Goal: Information Seeking & Learning: Learn about a topic

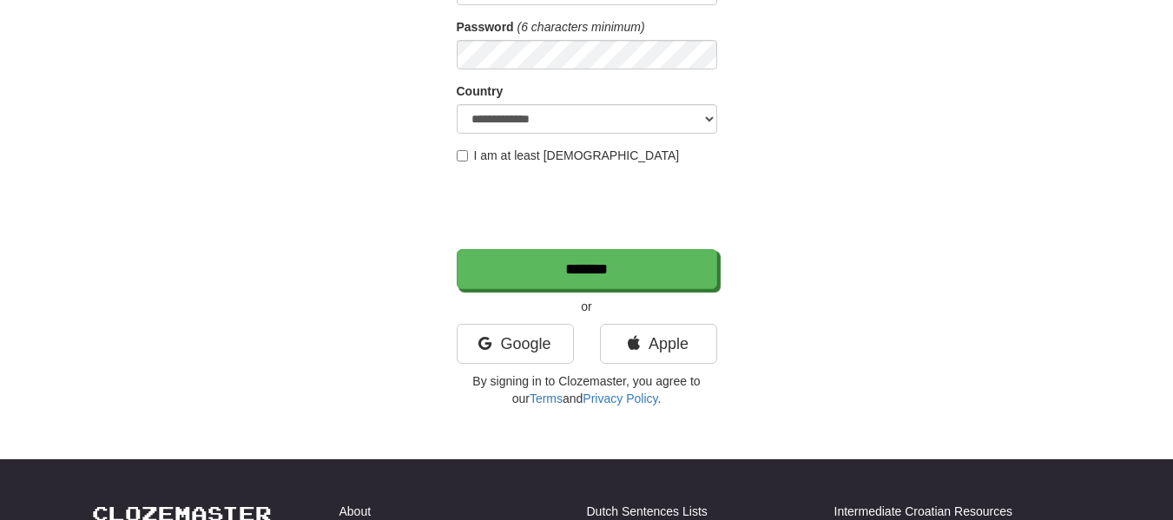
scroll to position [315, 0]
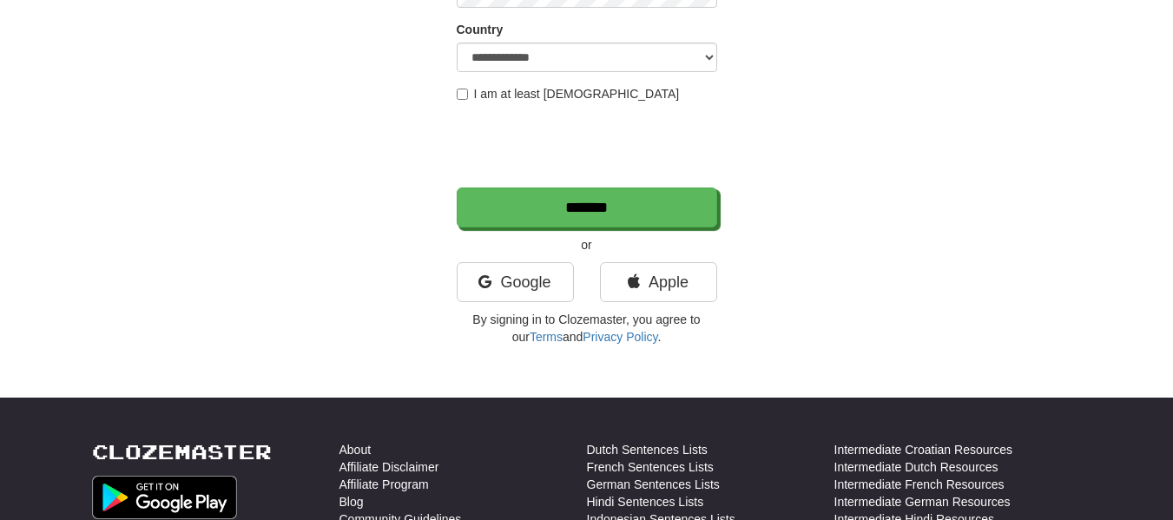
click at [517, 315] on p "By signing in to Clozemaster, you agree to our Terms and Privacy Policy ." at bounding box center [587, 328] width 260 height 35
click at [498, 303] on div "Google" at bounding box center [515, 286] width 143 height 49
click at [470, 292] on link "Google" at bounding box center [515, 282] width 117 height 40
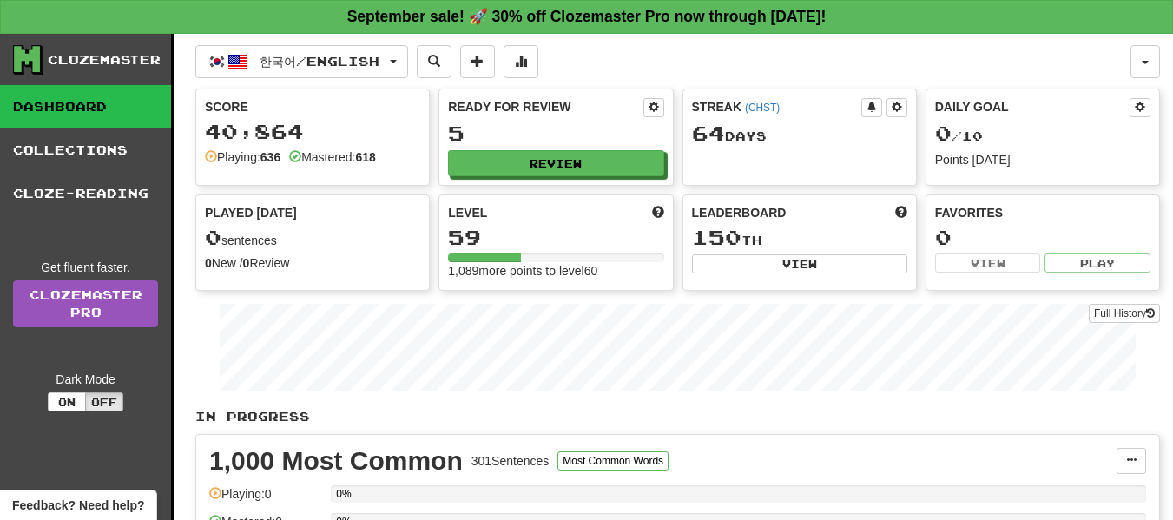
click at [605, 147] on div "Ready for Review 5 Review" at bounding box center [555, 136] width 233 height 95
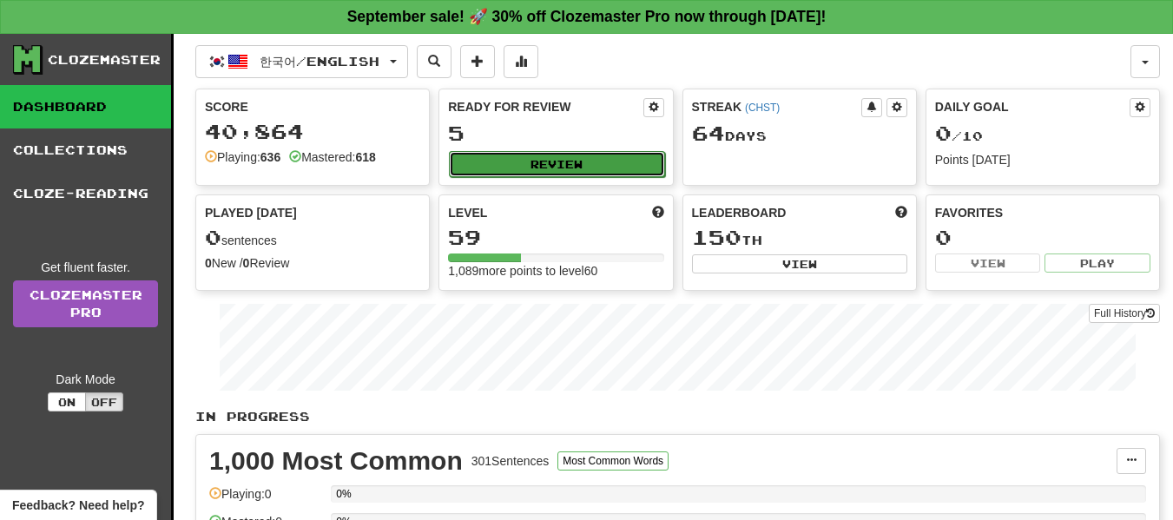
click at [565, 159] on button "Review" at bounding box center [556, 164] width 215 height 26
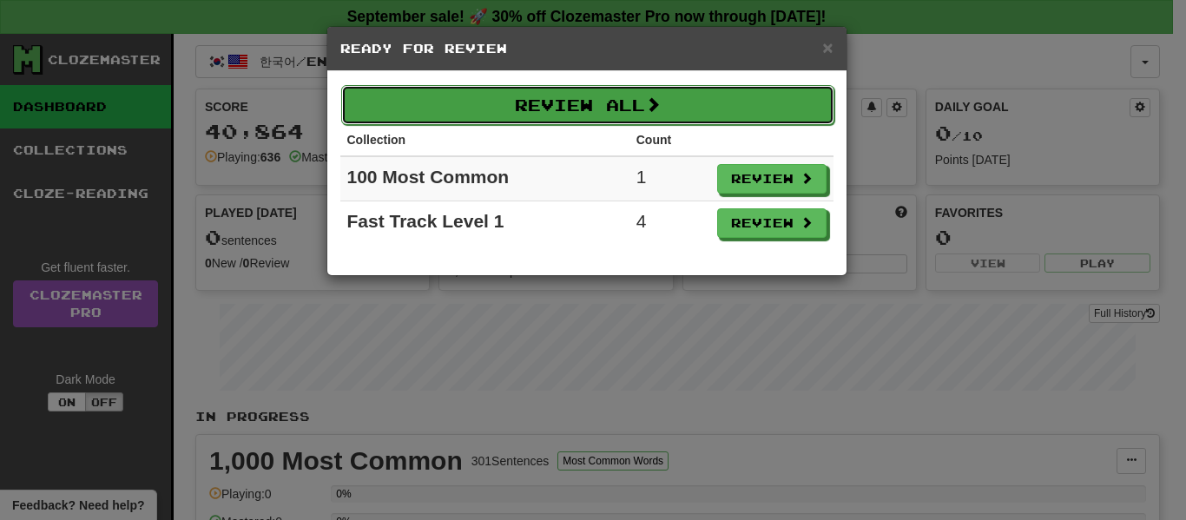
click at [669, 108] on button "Review All" at bounding box center [587, 105] width 493 height 40
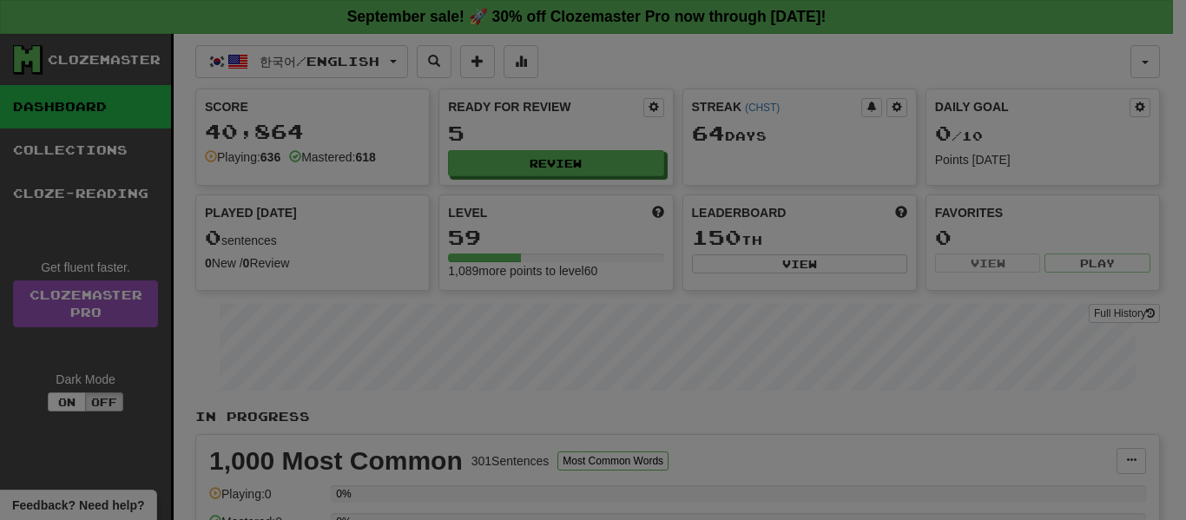
select select "**"
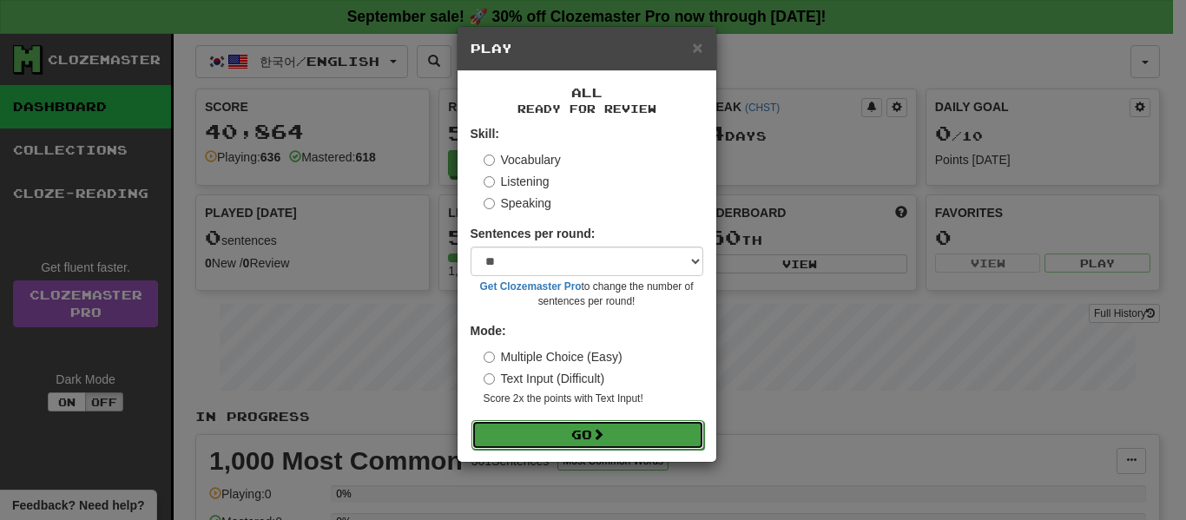
click at [510, 440] on button "Go" at bounding box center [587, 435] width 233 height 30
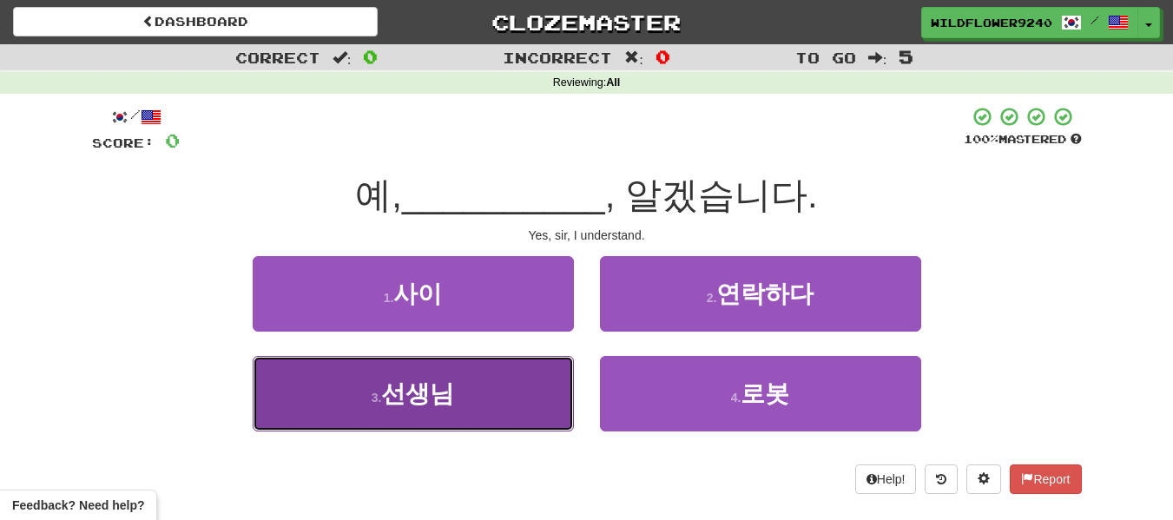
click at [510, 371] on button "3 . 선생님" at bounding box center [413, 394] width 321 height 76
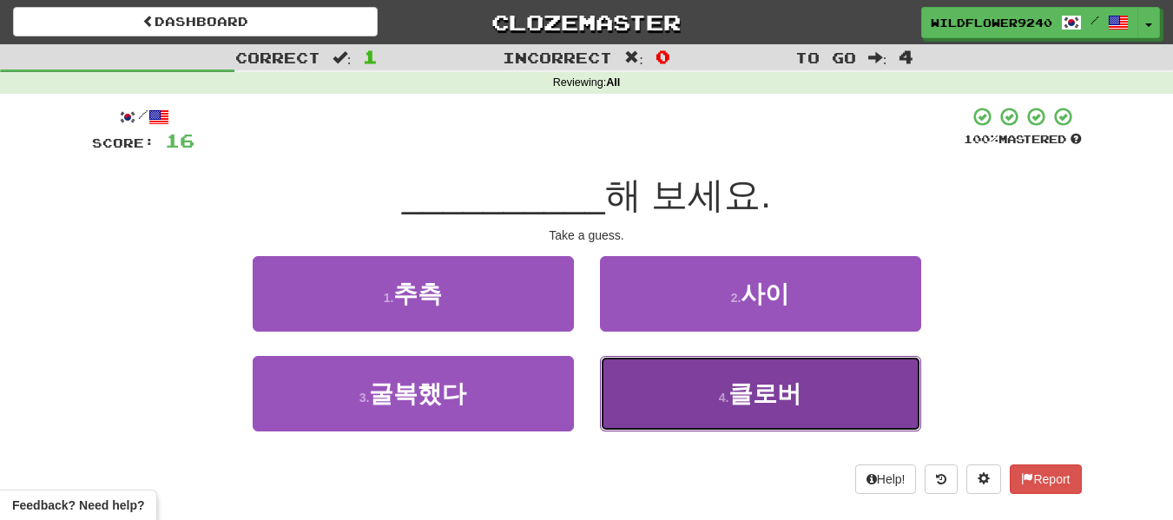
click at [621, 398] on button "4 . 클로버" at bounding box center [760, 394] width 321 height 76
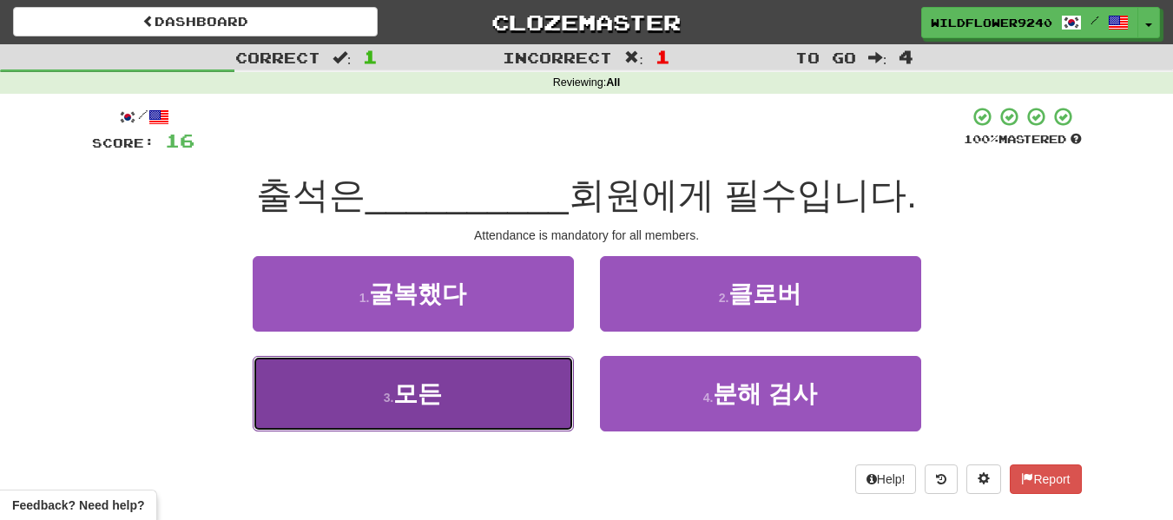
click at [493, 405] on button "3 . 모든" at bounding box center [413, 394] width 321 height 76
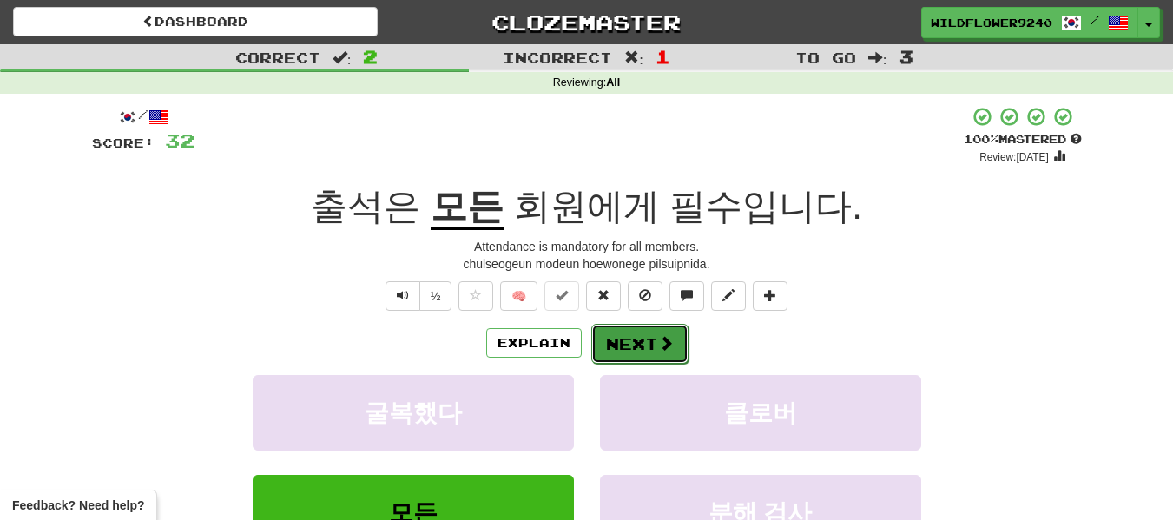
click at [614, 354] on button "Next" at bounding box center [639, 344] width 97 height 40
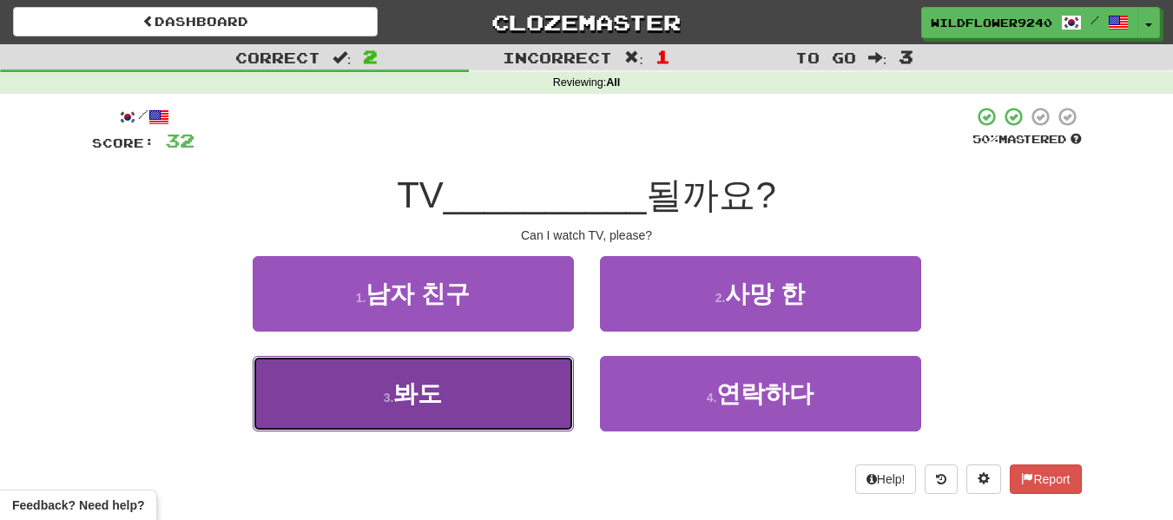
click at [470, 378] on button "3 . 봐도" at bounding box center [413, 394] width 321 height 76
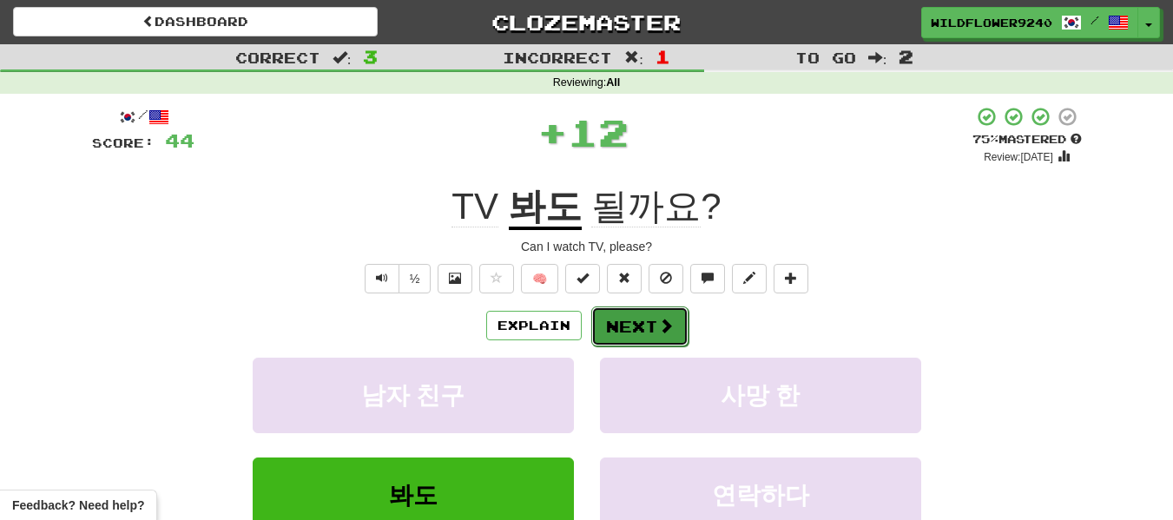
click at [647, 323] on button "Next" at bounding box center [639, 326] width 97 height 40
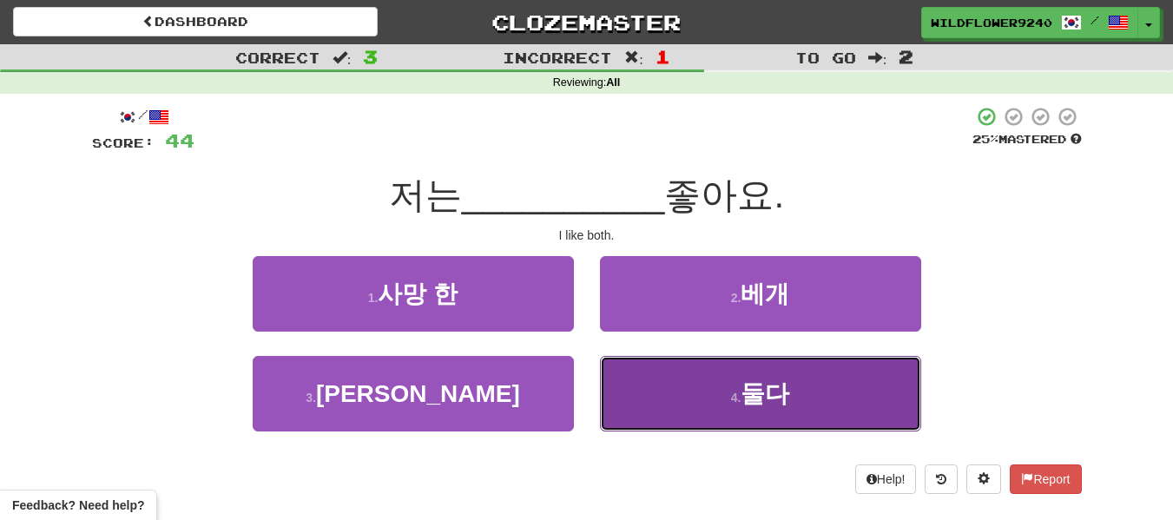
click at [637, 397] on button "4 . 둘다" at bounding box center [760, 394] width 321 height 76
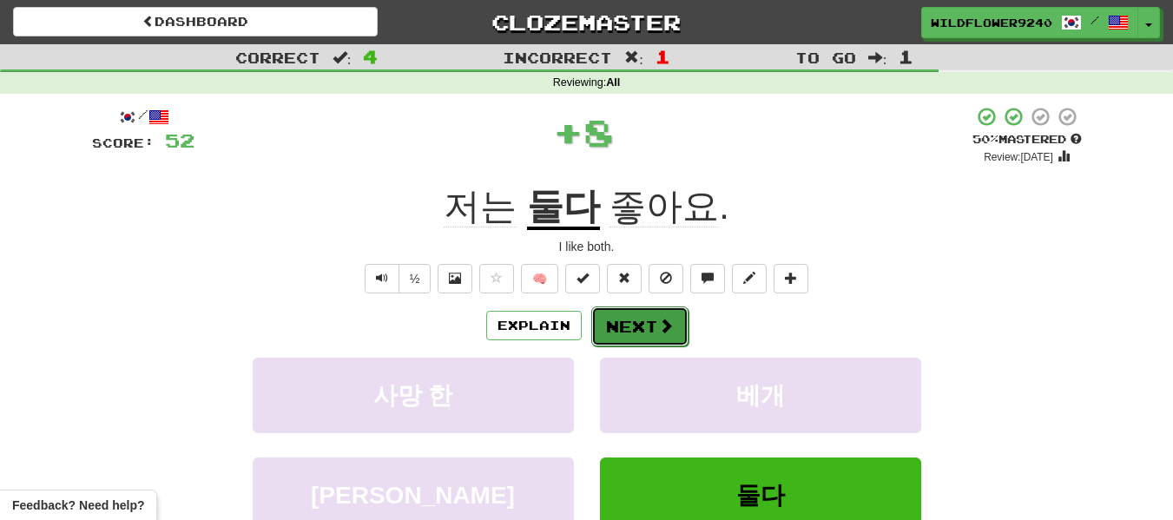
click at [640, 329] on button "Next" at bounding box center [639, 326] width 97 height 40
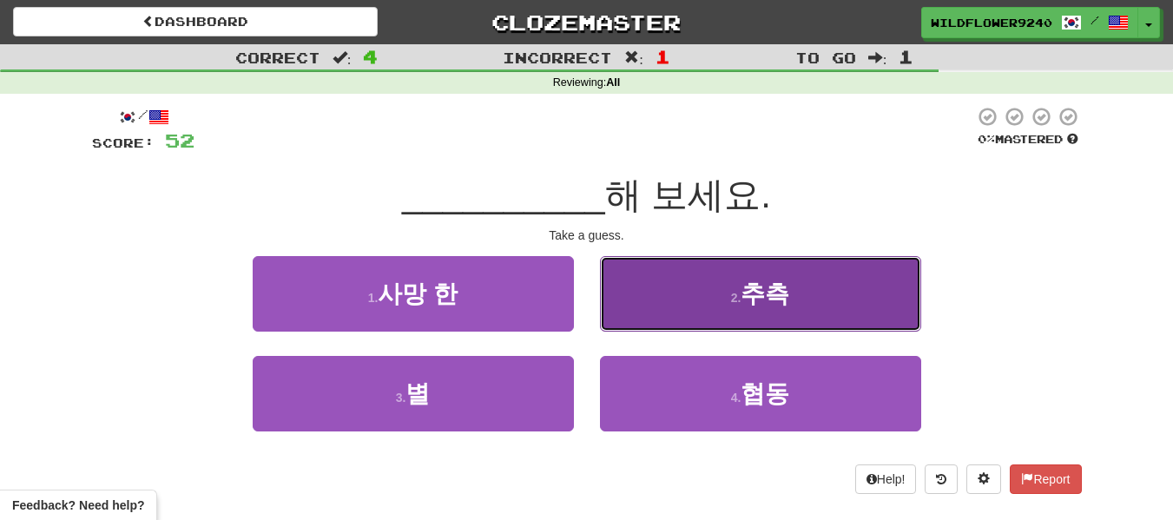
click at [751, 291] on span "추측" at bounding box center [764, 293] width 49 height 27
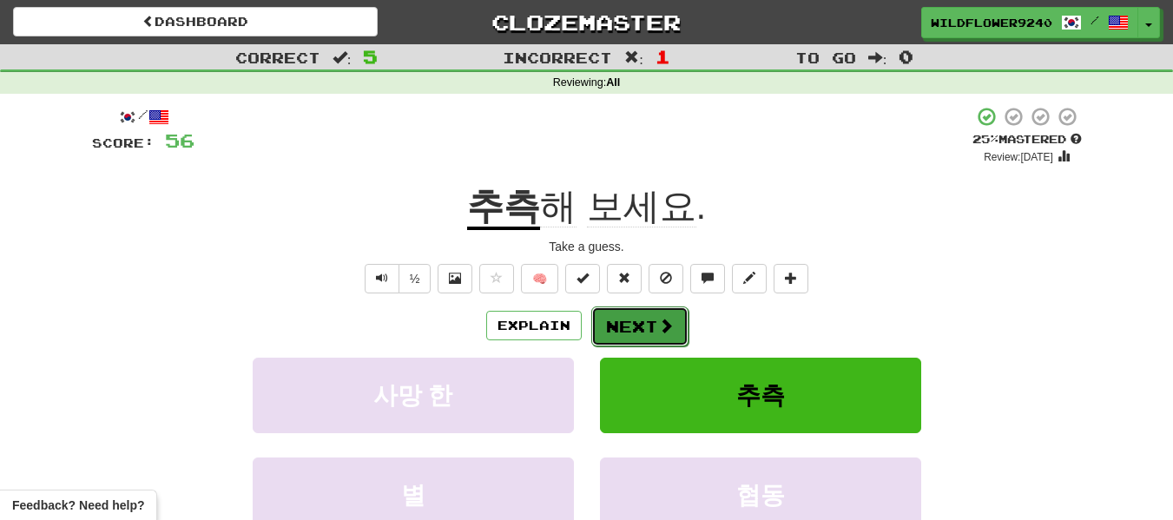
click at [633, 314] on button "Next" at bounding box center [639, 326] width 97 height 40
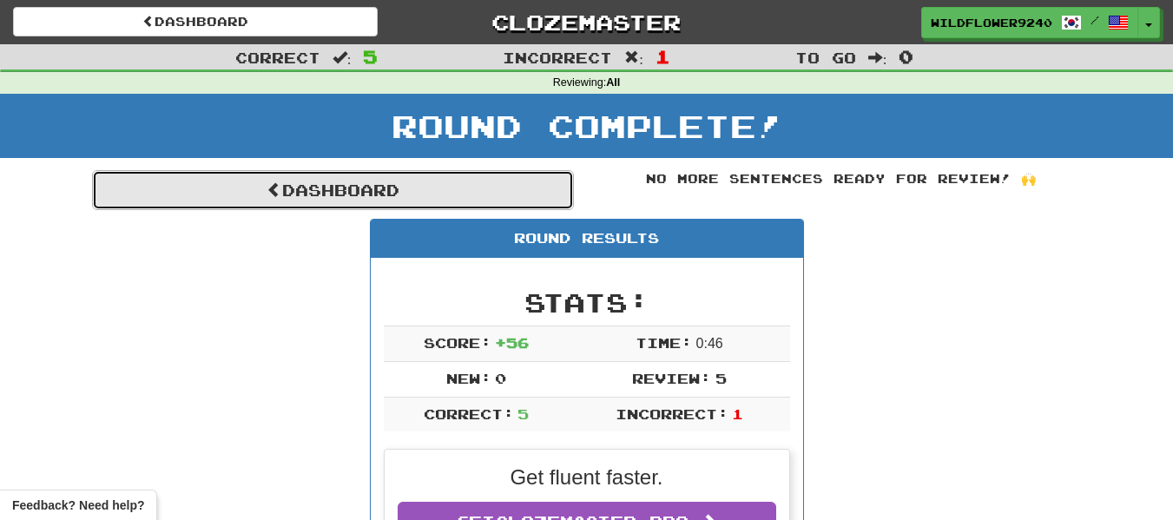
click at [478, 207] on link "Dashboard" at bounding box center [333, 190] width 482 height 40
